Goal: Task Accomplishment & Management: Complete application form

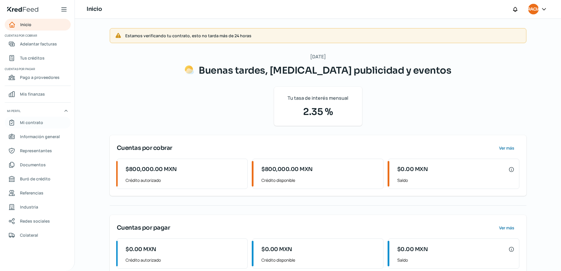
click at [39, 122] on span "Mi contrato" at bounding box center [31, 122] width 23 height 7
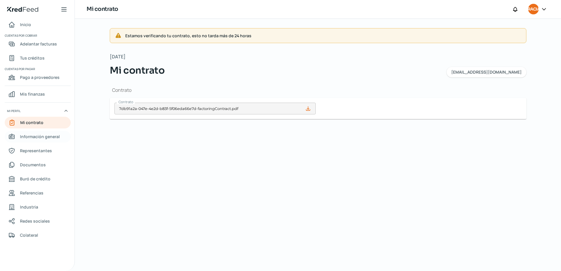
click at [36, 141] on link "Información general" at bounding box center [38, 137] width 66 height 12
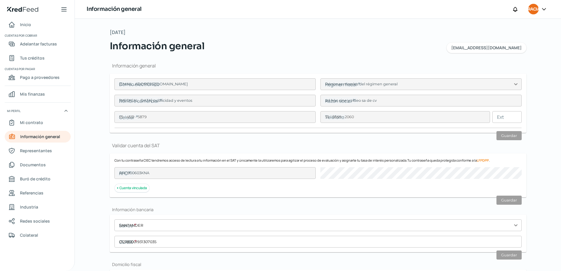
type input "[EMAIL_ADDRESS][DOMAIN_NAME]"
type input "Personas morales del régimen general"
type input "[MEDICAL_DATA] publicidad y eventos"
type input "55 - 4531 - 5879"
type input "55 - 5669 - 2060"
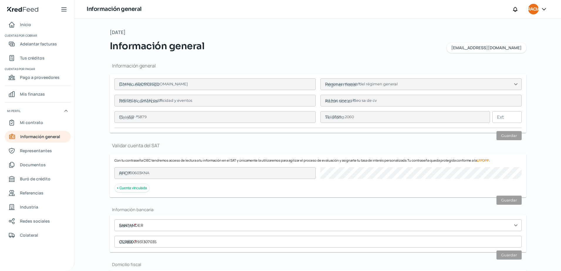
type input "AHC800603KNA"
type input "SANTANDER"
type input "012180001931307035"
type input "[GEOGRAPHIC_DATA]"
type input "200"
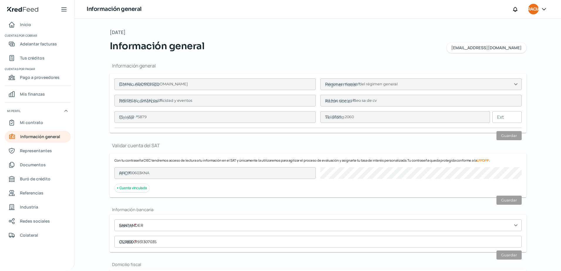
type input "03810"
type input "Napoles"
type input "[PERSON_NAME]"
type input "CDMX"
type input "[GEOGRAPHIC_DATA]"
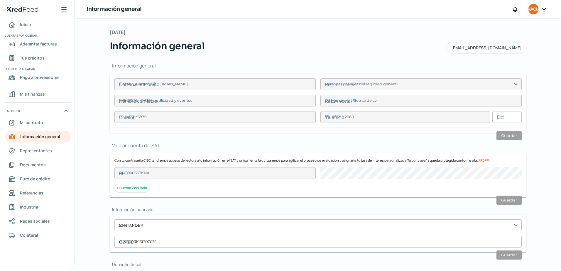
type input "CFE CHICAGO JUNIO.pdf"
type input "[GEOGRAPHIC_DATA]"
type input "200"
type input "03810"
type input "Napoles"
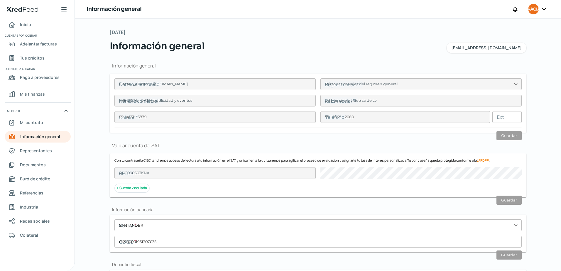
type input "[PERSON_NAME]"
type input "CDMX"
type input "[GEOGRAPHIC_DATA]"
type input "CFE CHICAGO JUNIO.pdf"
type input "18"
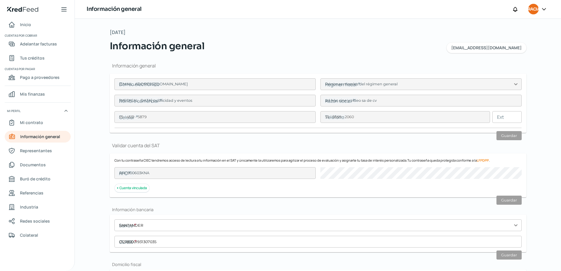
type input "6"
type input "Rentada"
click at [43, 48] on span "Adelantar facturas" at bounding box center [38, 43] width 37 height 7
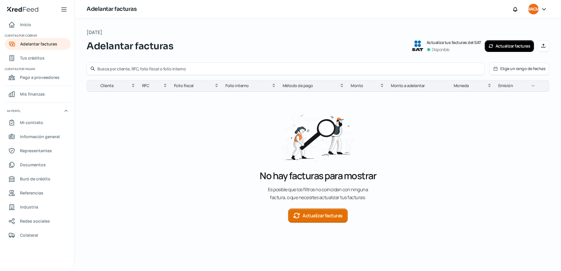
click at [320, 219] on button "Actualizar facturas" at bounding box center [318, 216] width 60 height 14
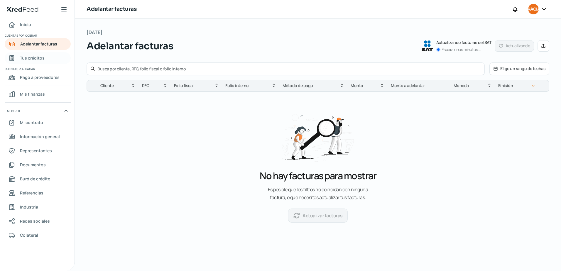
click at [31, 60] on span "Tus créditos" at bounding box center [32, 57] width 25 height 7
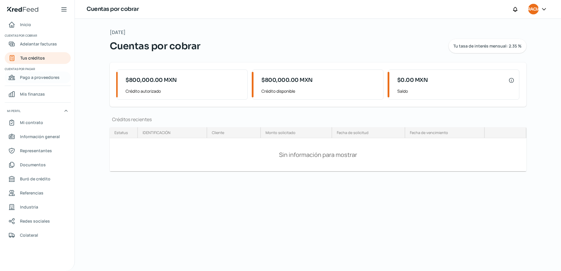
click at [45, 82] on link "Pago a proveedores" at bounding box center [38, 78] width 66 height 12
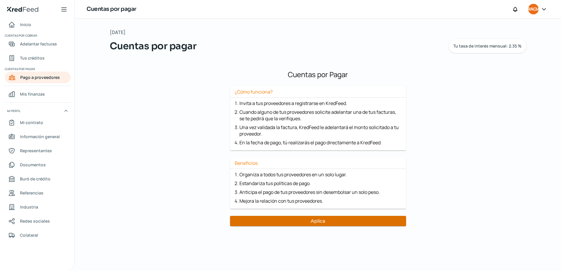
click at [306, 223] on button "Aplica" at bounding box center [318, 221] width 176 height 10
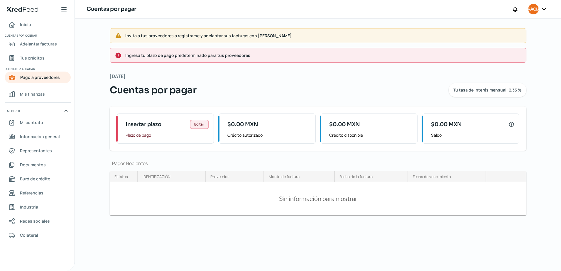
click at [197, 123] on span "Editar" at bounding box center [199, 125] width 10 height 4
type input "90"
drag, startPoint x: 194, startPoint y: 126, endPoint x: 201, endPoint y: 117, distance: 11.5
click at [196, 126] on span "Guardar" at bounding box center [199, 125] width 14 height 4
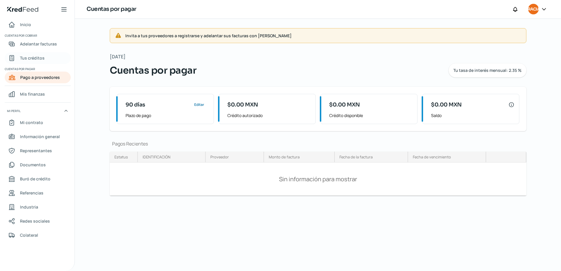
click at [34, 61] on span "Tus créditos" at bounding box center [32, 57] width 25 height 7
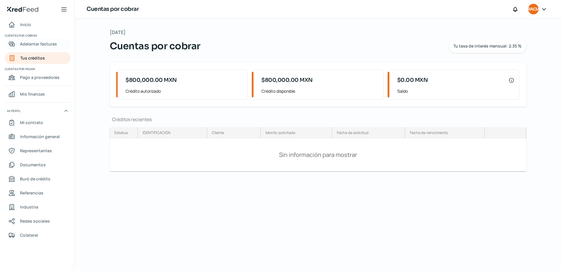
click at [39, 43] on span "Adelantar facturas" at bounding box center [38, 43] width 37 height 7
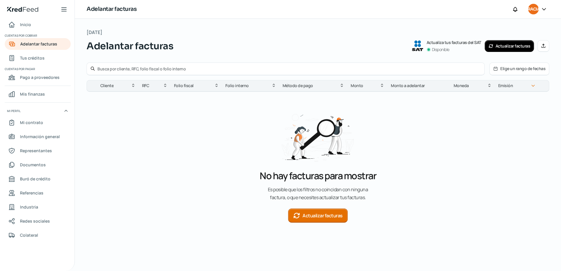
click at [516, 40] on button "Actualizar facturas" at bounding box center [510, 46] width 50 height 12
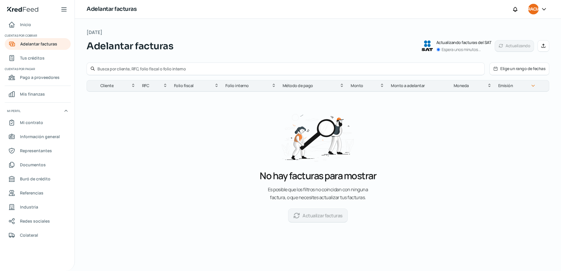
click at [62, 10] on icon at bounding box center [63, 9] width 7 height 7
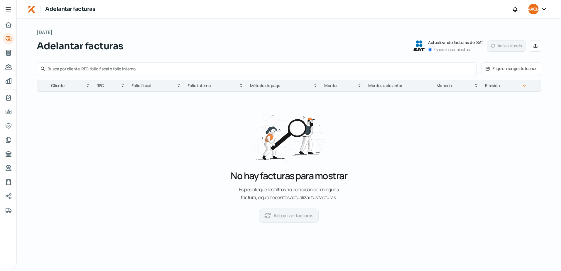
click at [6, 11] on icon at bounding box center [8, 10] width 5 height 4
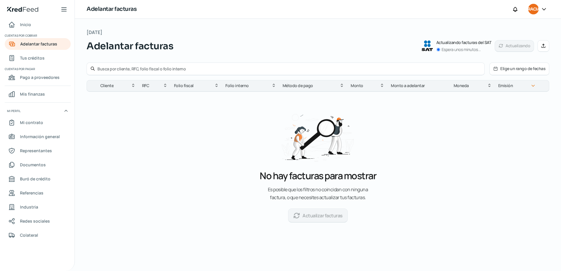
click at [542, 13] on div at bounding box center [544, 9] width 11 height 11
click at [540, 8] on div at bounding box center [544, 9] width 11 height 11
click at [540, 10] on div at bounding box center [544, 9] width 11 height 11
click at [542, 10] on icon at bounding box center [544, 9] width 6 height 6
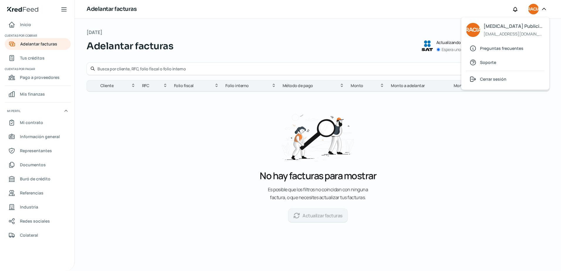
click at [488, 177] on div "No hay facturas para mostrar Es posible que los filtros no coincidan con ningun…" at bounding box center [318, 165] width 463 height 146
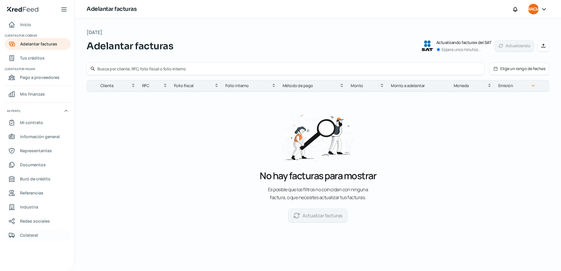
click at [24, 238] on span "Colateral" at bounding box center [29, 234] width 18 height 7
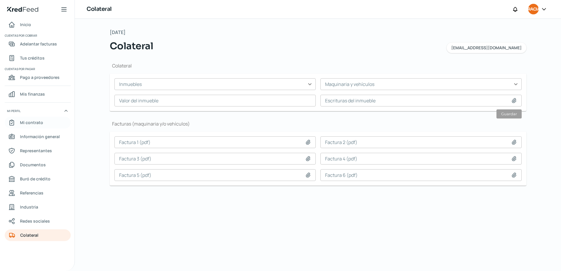
click at [38, 122] on span "Mi contrato" at bounding box center [31, 122] width 23 height 7
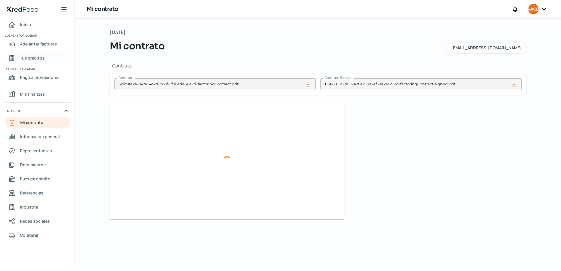
click at [42, 56] on span "Tus créditos" at bounding box center [32, 57] width 25 height 7
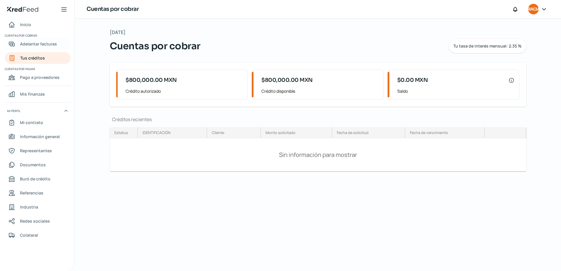
click at [44, 45] on span "Adelantar facturas" at bounding box center [38, 43] width 37 height 7
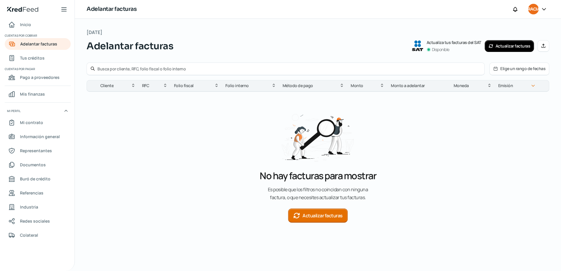
click at [500, 43] on button "Actualizar facturas" at bounding box center [510, 46] width 50 height 12
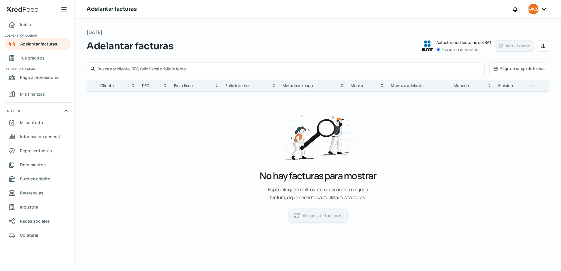
click at [544, 48] on icon at bounding box center [544, 46] width 4 height 4
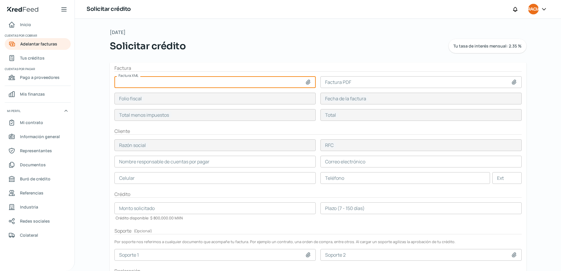
click at [162, 81] on input at bounding box center [214, 82] width 201 height 12
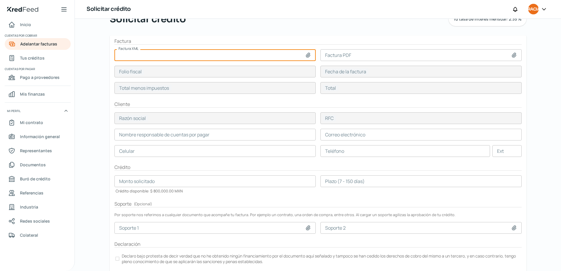
scroll to position [29, 0]
